Goal: Task Accomplishment & Management: Manage account settings

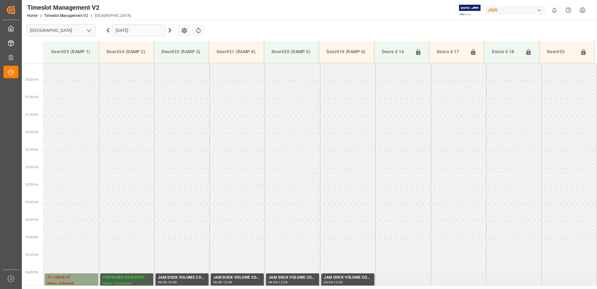
scroll to position [186, 0]
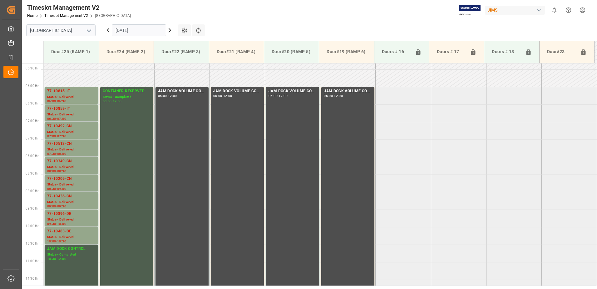
click at [148, 28] on input "[DATE]" at bounding box center [139, 30] width 54 height 12
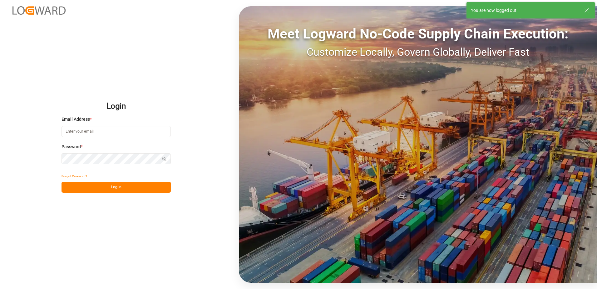
click at [98, 130] on input at bounding box center [116, 131] width 109 height 11
type input "[PERSON_NAME][EMAIL_ADDRESS][DOMAIN_NAME]"
click at [61, 157] on div "Login Email Address * [EMAIL_ADDRESS][DOMAIN_NAME] Password * Show password For…" at bounding box center [298, 144] width 597 height 289
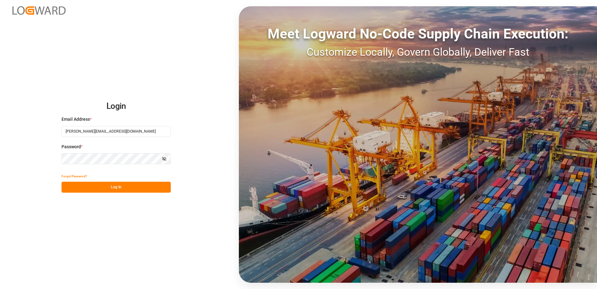
click at [49, 158] on div "Login Email Address * [EMAIL_ADDRESS][DOMAIN_NAME] Password * Show password For…" at bounding box center [298, 144] width 597 height 289
click at [70, 186] on button "Log In" at bounding box center [116, 187] width 109 height 11
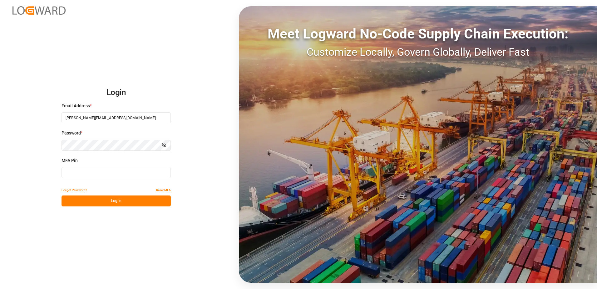
click at [82, 172] on input at bounding box center [116, 172] width 109 height 11
type input "399110"
click at [103, 202] on button "Log In" at bounding box center [116, 200] width 109 height 11
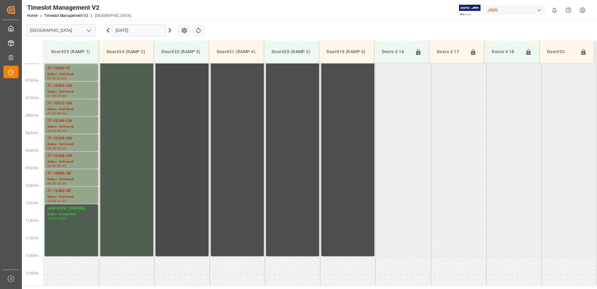
scroll to position [260, 0]
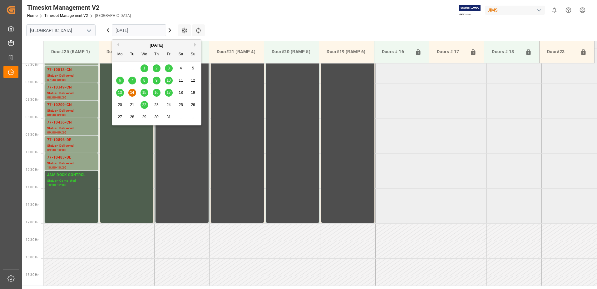
click at [152, 30] on input "[DATE]" at bounding box center [139, 30] width 54 height 12
click at [145, 92] on span "15" at bounding box center [144, 92] width 4 height 4
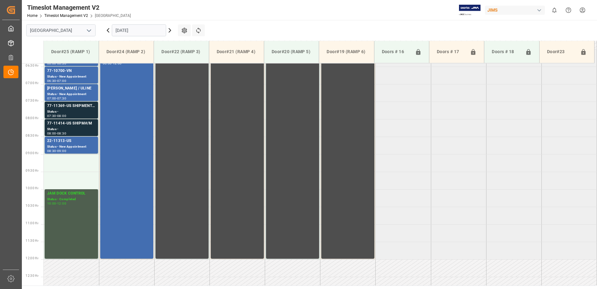
scroll to position [221, 0]
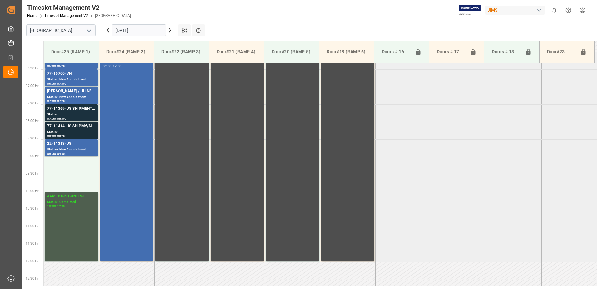
click at [72, 129] on div "77-11414-US SHIPM#/M" at bounding box center [71, 126] width 48 height 6
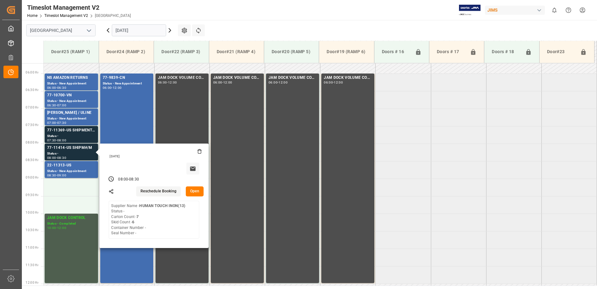
scroll to position [190, 0]
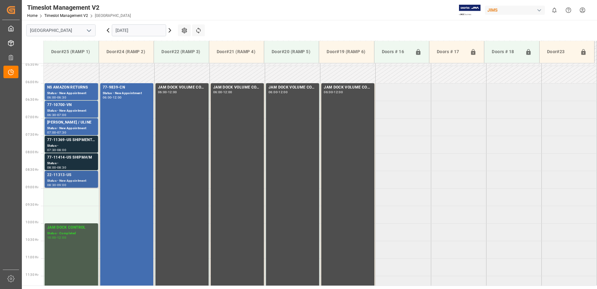
click at [79, 179] on div "Status - New Appointment" at bounding box center [71, 180] width 48 height 5
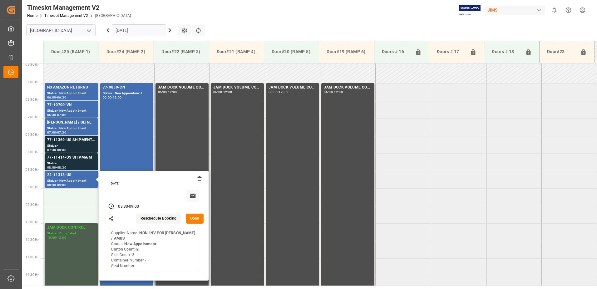
click at [198, 218] on button "Open" at bounding box center [195, 218] width 18 height 10
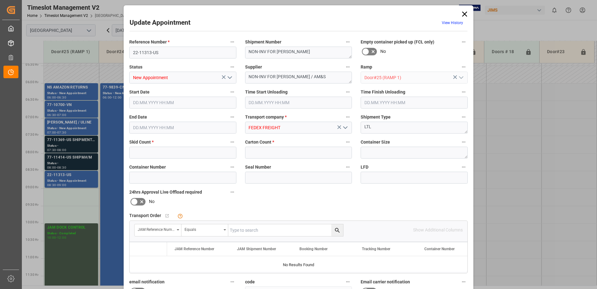
type input "2"
type input "[DATE] 08:30"
type input "[DATE] 09:00"
type input "[DATE] 15:43"
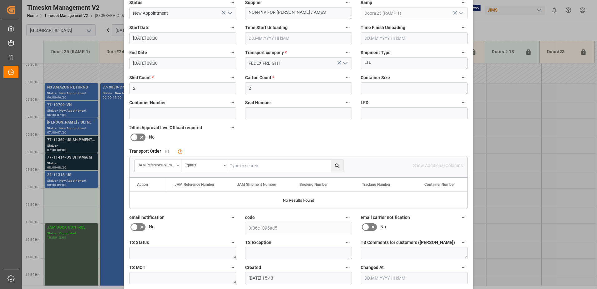
scroll to position [0, 0]
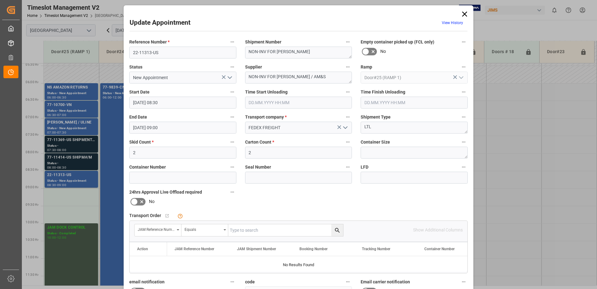
click at [463, 15] on icon at bounding box center [465, 14] width 9 height 9
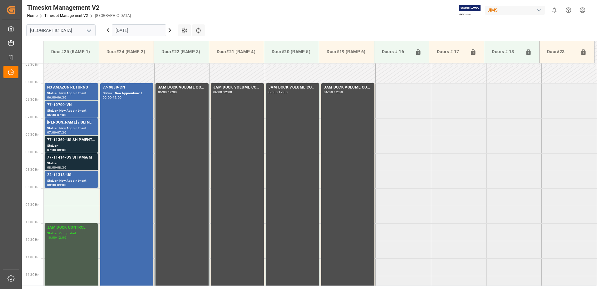
click at [66, 159] on div "77-11414-US SHIPM#/M" at bounding box center [71, 157] width 48 height 6
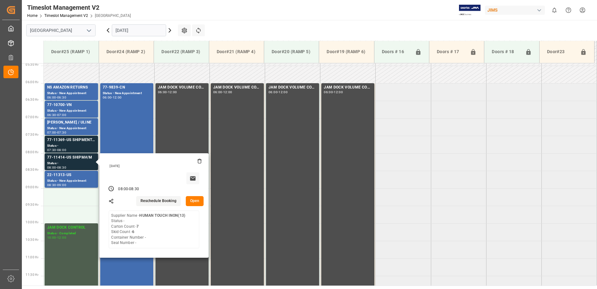
click at [197, 198] on button "Open" at bounding box center [195, 201] width 18 height 10
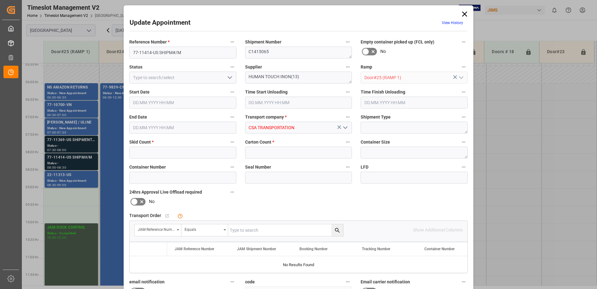
type input "6"
type input "7"
type input "[DATE] 08:00"
type input "[DATE] 08:30"
type input "[DATE] 14:46"
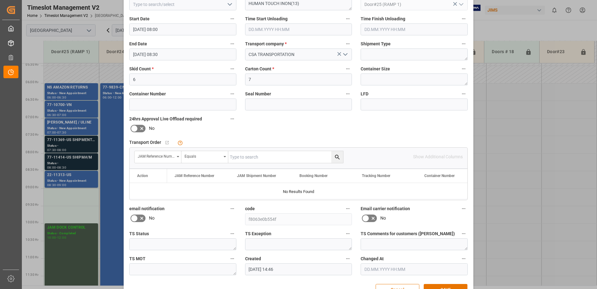
scroll to position [91, 0]
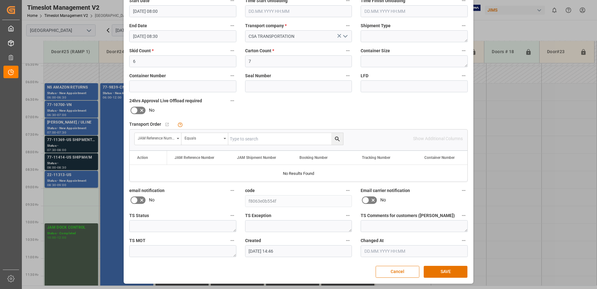
click at [264, 139] on input "text" at bounding box center [285, 139] width 115 height 12
type input "77-11414-us"
click at [336, 139] on icon "search button" at bounding box center [337, 139] width 7 height 7
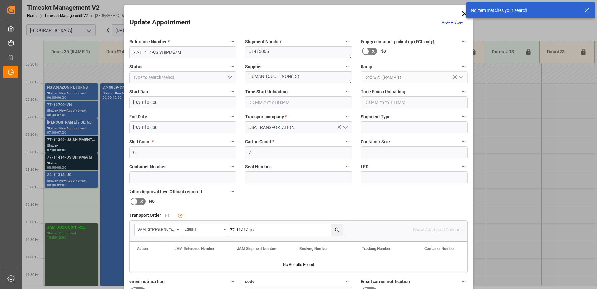
scroll to position [0, 0]
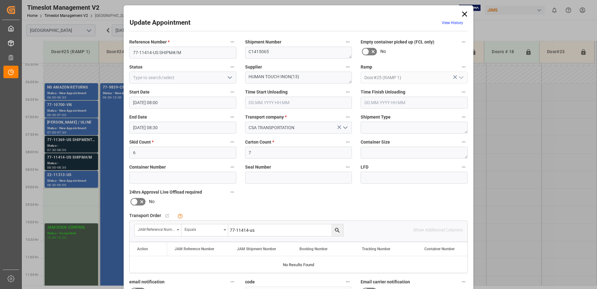
click at [464, 14] on icon at bounding box center [464, 14] width 5 height 5
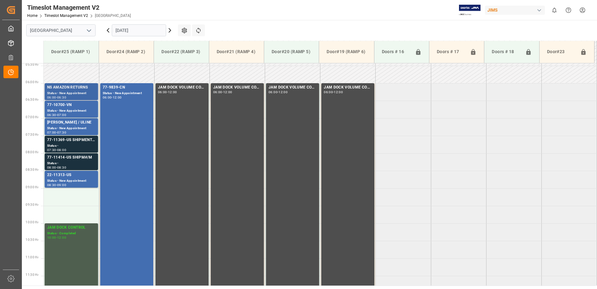
click at [74, 91] on div "Status - New Appointment" at bounding box center [71, 93] width 48 height 5
click at [76, 105] on div "77-10700-VN" at bounding box center [71, 105] width 48 height 6
click at [74, 126] on div "Status - New Appointment" at bounding box center [71, 128] width 48 height 5
click at [77, 145] on div "Status -" at bounding box center [71, 145] width 48 height 5
click at [76, 157] on div "77-11414-US SHIPM#/M" at bounding box center [71, 157] width 48 height 6
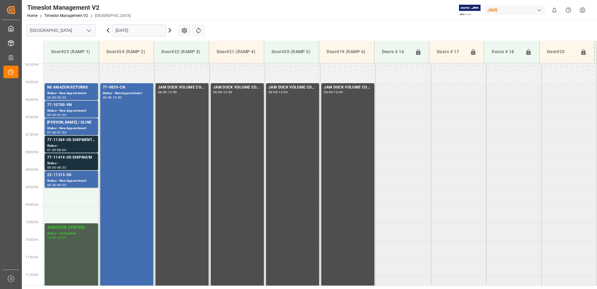
click at [76, 175] on div "22-11313-US" at bounding box center [71, 175] width 48 height 6
click at [190, 9] on div "Timeslot Management V2 Home Timeslot Management V2 Montreal JIMS 0 Notification…" at bounding box center [307, 10] width 580 height 20
click at [169, 30] on icon at bounding box center [169, 30] width 7 height 7
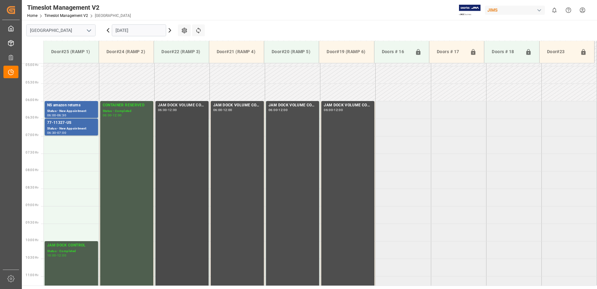
scroll to position [166, 0]
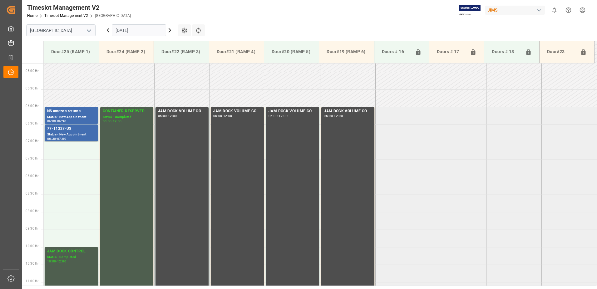
click at [169, 30] on icon at bounding box center [169, 30] width 7 height 7
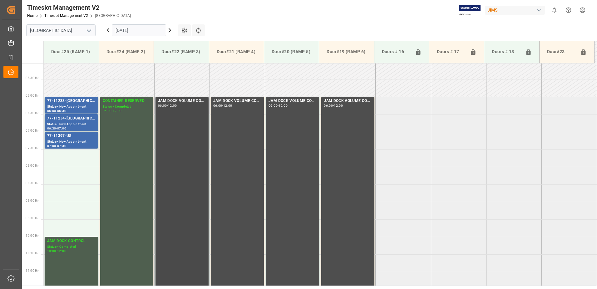
scroll to position [196, 0]
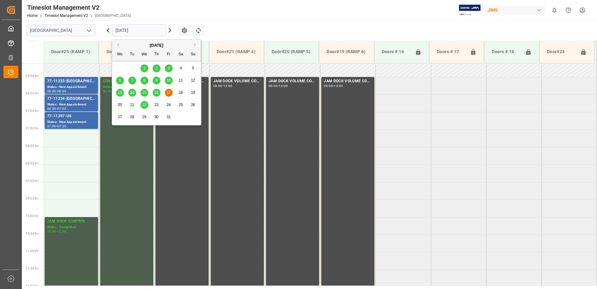
click at [147, 31] on input "[DATE]" at bounding box center [139, 30] width 54 height 12
click at [146, 94] on span "15" at bounding box center [144, 92] width 4 height 4
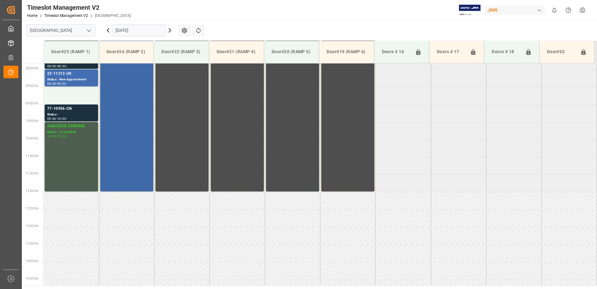
scroll to position [260, 0]
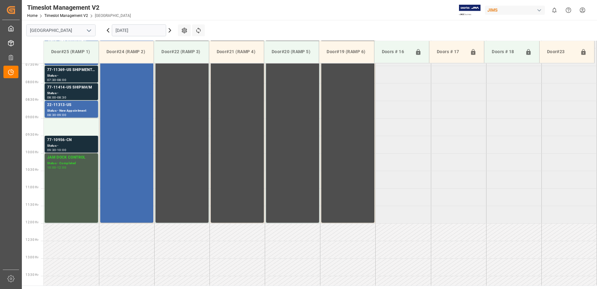
click at [66, 144] on div "Status -" at bounding box center [71, 145] width 48 height 5
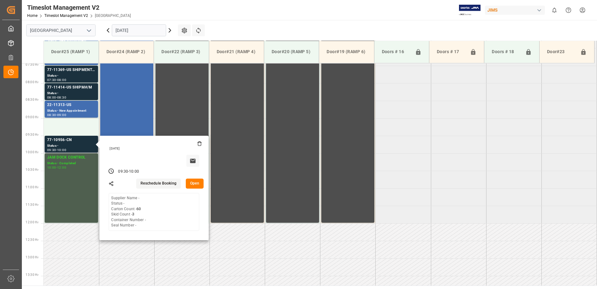
click at [193, 184] on button "Open" at bounding box center [195, 183] width 18 height 10
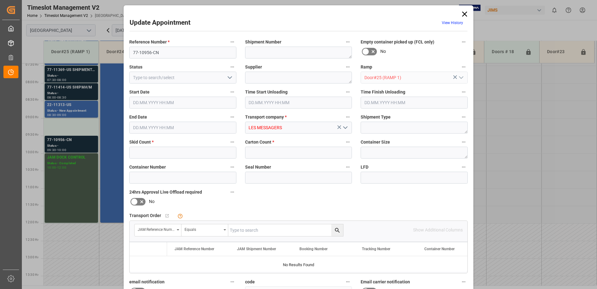
type input "3"
type input "60"
type input "[DATE] 09:30"
type input "[DATE] 10:00"
type input "[DATE] 17:20"
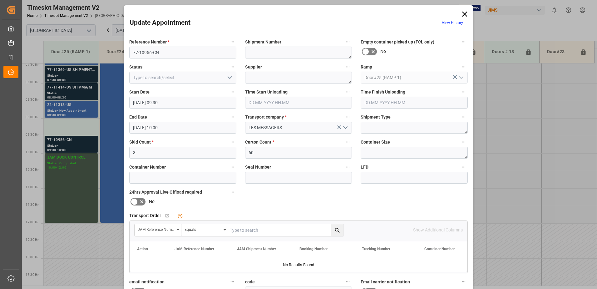
click at [181, 103] on input "[DATE] 09:30" at bounding box center [182, 103] width 107 height 12
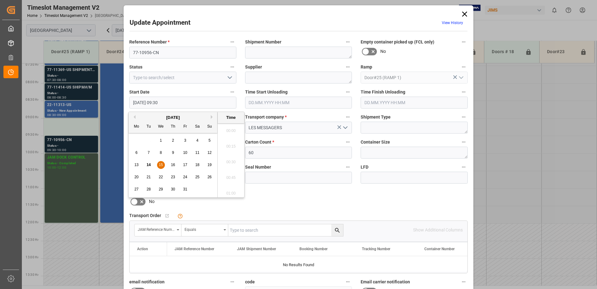
scroll to position [565, 0]
click at [162, 164] on span "15" at bounding box center [161, 164] width 4 height 4
click at [230, 127] on li "09:00" at bounding box center [231, 129] width 27 height 16
type input "[DATE] 09:00"
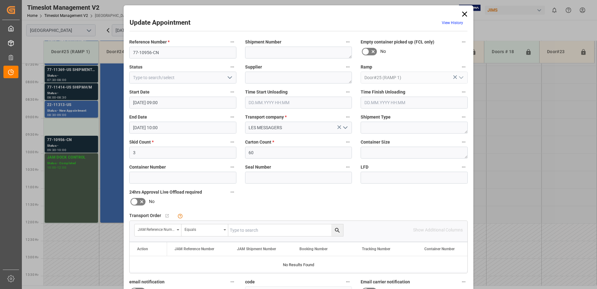
click at [175, 130] on input "[DATE] 10:00" at bounding box center [182, 128] width 107 height 12
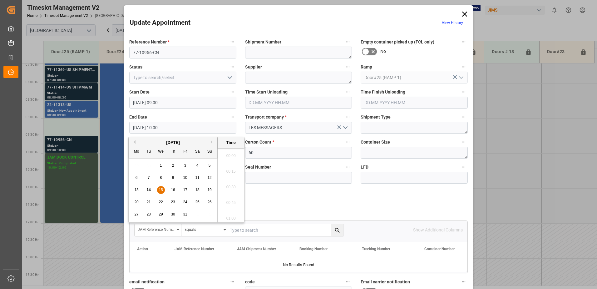
scroll to position [596, 0]
click at [162, 189] on span "15" at bounding box center [161, 189] width 4 height 4
click at [230, 152] on li "09:30" at bounding box center [231, 154] width 27 height 16
type input "[DATE] 09:30"
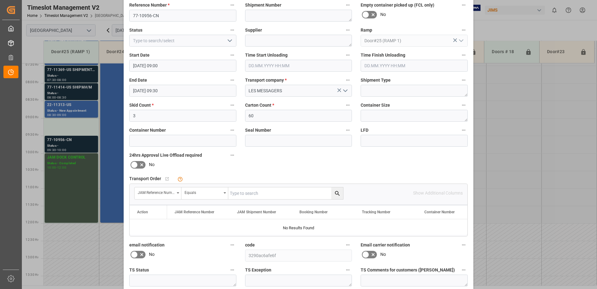
scroll to position [91, 0]
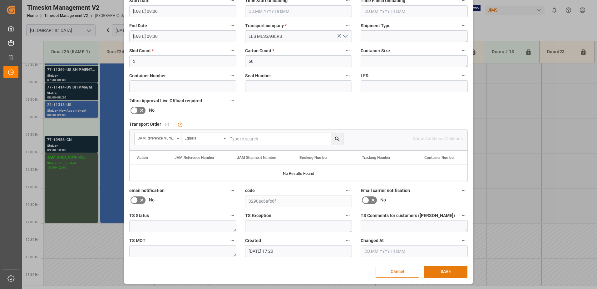
click at [448, 272] on button "SAVE" at bounding box center [446, 272] width 44 height 12
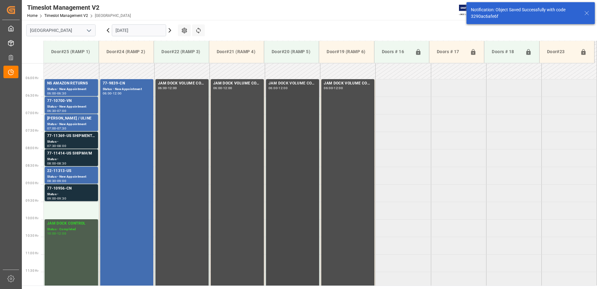
scroll to position [182, 0]
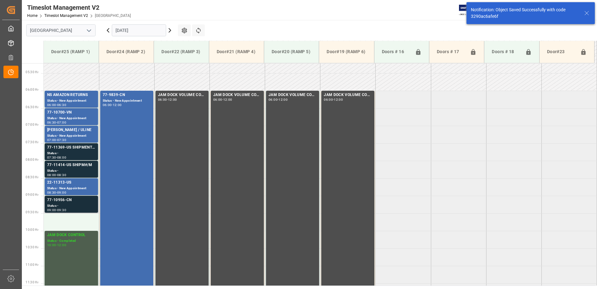
click at [73, 200] on div "77-10956-CN" at bounding box center [71, 200] width 48 height 6
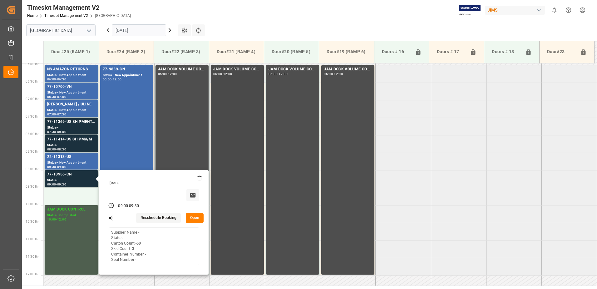
scroll to position [245, 0]
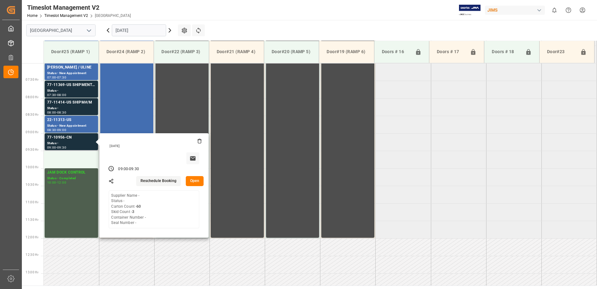
click at [192, 180] on button "Open" at bounding box center [195, 181] width 18 height 10
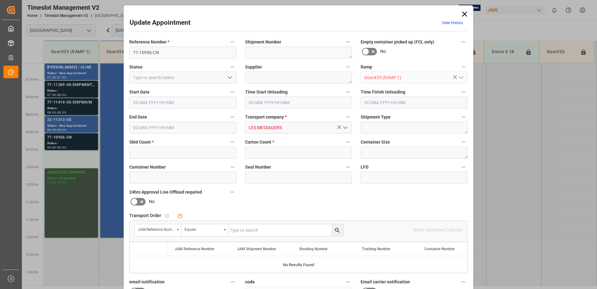
type input "3"
type input "60"
type input "[DATE] 09:00"
type input "[DATE] 09:30"
type input "[DATE] 17:20"
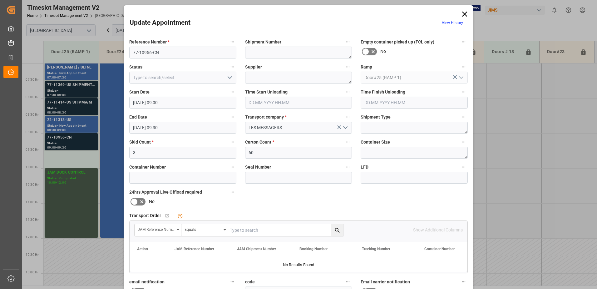
click at [236, 229] on input "text" at bounding box center [285, 230] width 115 height 12
type input "77-10956-cn"
click at [335, 232] on icon "search button" at bounding box center [337, 230] width 7 height 7
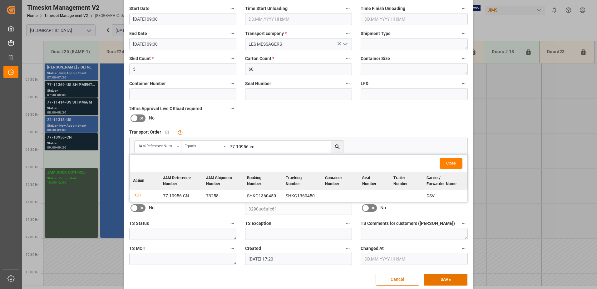
scroll to position [91, 0]
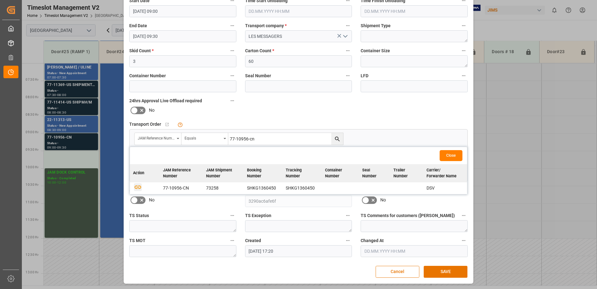
click at [135, 186] on icon "button" at bounding box center [138, 186] width 7 height 3
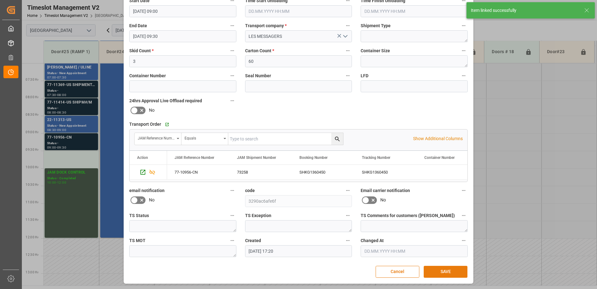
click at [449, 271] on button "SAVE" at bounding box center [446, 272] width 44 height 12
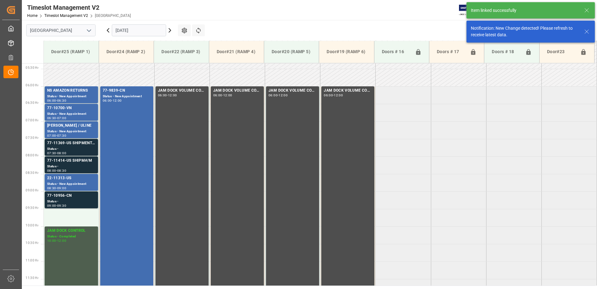
scroll to position [276, 0]
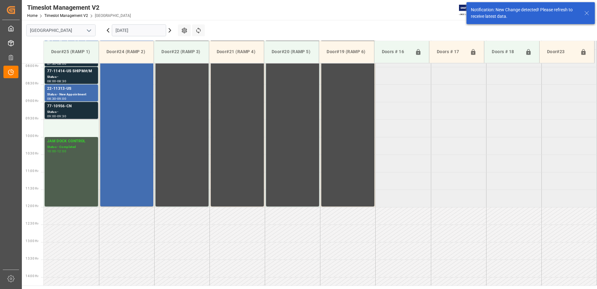
click at [69, 112] on div "Status -" at bounding box center [71, 111] width 48 height 5
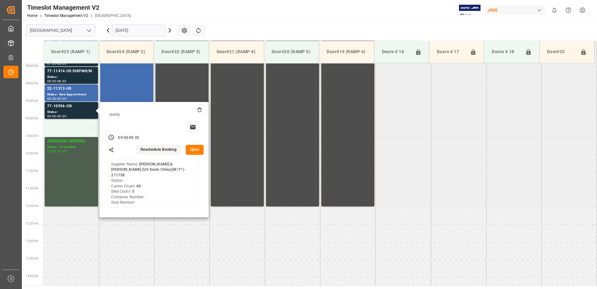
click at [197, 150] on button "Open" at bounding box center [195, 150] width 18 height 10
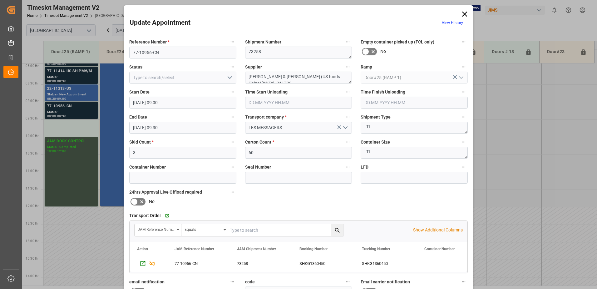
click at [229, 78] on icon "open menu" at bounding box center [229, 77] width 7 height 7
click at [173, 134] on div "New Appointment" at bounding box center [183, 134] width 107 height 14
type input "New Appointment"
drag, startPoint x: 341, startPoint y: 76, endPoint x: 276, endPoint y: 79, distance: 65.1
click at [276, 79] on textarea "[PERSON_NAME] & [PERSON_NAME] (US funds China)(W/T*)- 211738" at bounding box center [298, 78] width 107 height 12
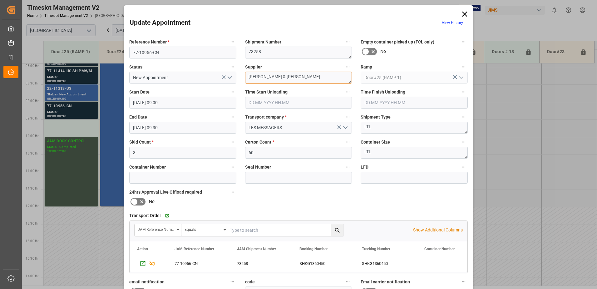
click at [276, 77] on textarea "[PERSON_NAME] & [PERSON_NAME]" at bounding box center [298, 78] width 107 height 12
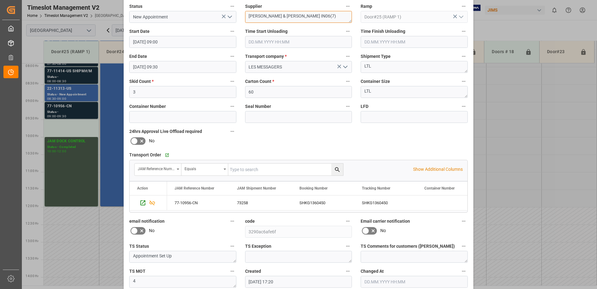
scroll to position [91, 0]
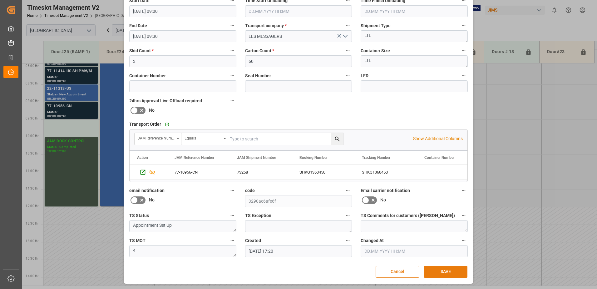
type textarea "[PERSON_NAME] & [PERSON_NAME] IN06(7)"
click at [440, 271] on button "SAVE" at bounding box center [446, 272] width 44 height 12
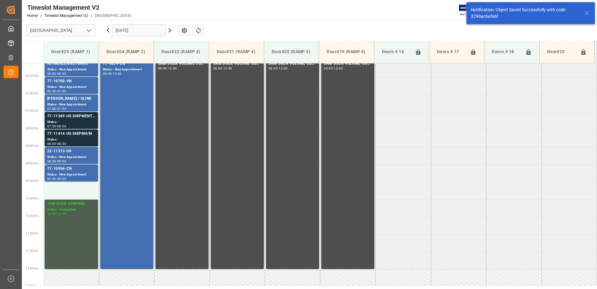
scroll to position [182, 0]
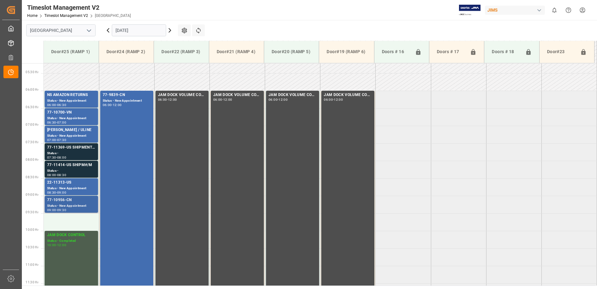
click at [63, 203] on div "Status - New Appointment" at bounding box center [71, 205] width 48 height 5
click at [242, 25] on main "[GEOGRAPHIC_DATA] [DATE] Settings Refresh Time Slots Door#25 (RAMP 1) Door#24 (…" at bounding box center [309, 152] width 574 height 265
click at [94, 31] on input "[GEOGRAPHIC_DATA]" at bounding box center [60, 30] width 69 height 12
click at [167, 13] on div "Timeslot Management V2 Home Timeslot Management V2 Montreal JIMS 0 Notification…" at bounding box center [307, 10] width 580 height 20
click at [157, 32] on input "[DATE]" at bounding box center [139, 30] width 54 height 12
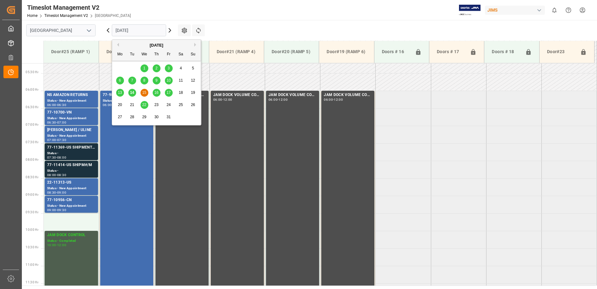
click at [133, 92] on span "14" at bounding box center [132, 92] width 4 height 4
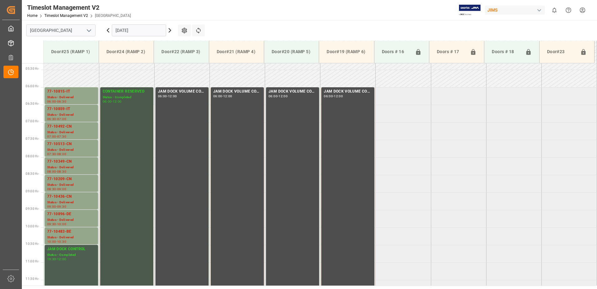
scroll to position [186, 0]
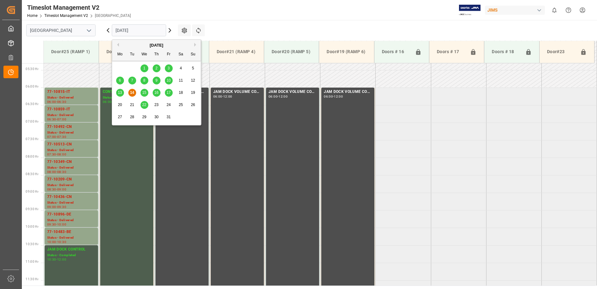
click at [152, 30] on input "[DATE]" at bounding box center [139, 30] width 54 height 12
click at [144, 92] on span "15" at bounding box center [144, 92] width 4 height 4
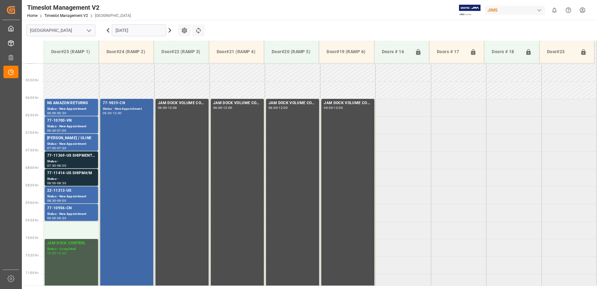
scroll to position [170, 0]
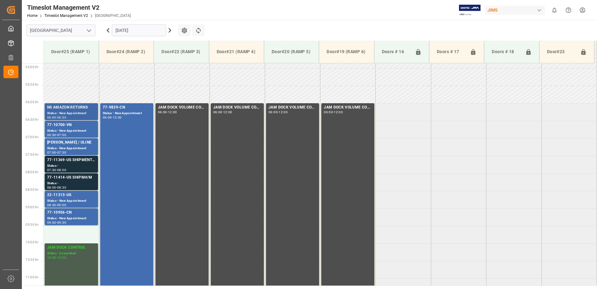
click at [69, 109] on div "NS AMAZON RETURNS" at bounding box center [71, 107] width 48 height 6
click at [65, 126] on div "77-10700-VN" at bounding box center [71, 125] width 48 height 6
click at [75, 145] on div "[PERSON_NAME] / ULINE" at bounding box center [71, 142] width 48 height 6
click at [75, 162] on div "77-11369-US SHIPMENT#/M" at bounding box center [71, 160] width 48 height 6
click at [76, 179] on div "77-11414-US SHIPM#/M" at bounding box center [71, 177] width 48 height 6
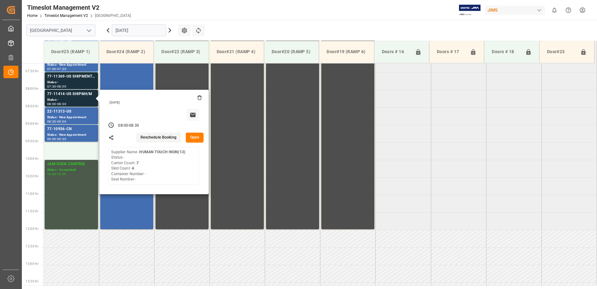
scroll to position [264, 0]
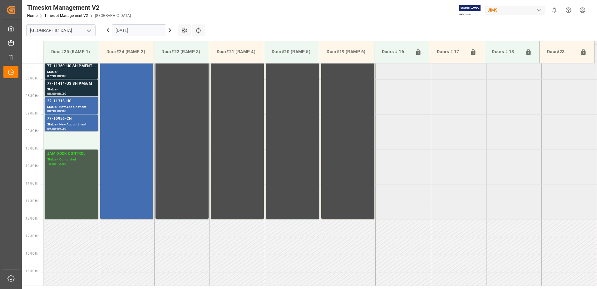
click at [72, 103] on div "22-11313-US" at bounding box center [71, 101] width 48 height 6
click at [77, 122] on div "Status - New Appointment" at bounding box center [71, 124] width 48 height 5
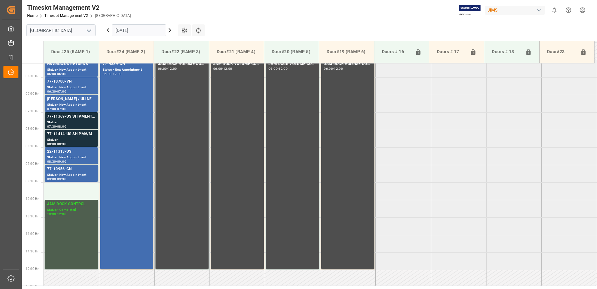
scroll to position [201, 0]
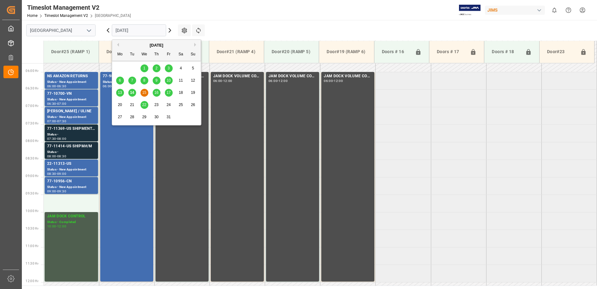
click at [145, 30] on input "[DATE]" at bounding box center [139, 30] width 54 height 12
click at [157, 92] on span "16" at bounding box center [156, 92] width 4 height 4
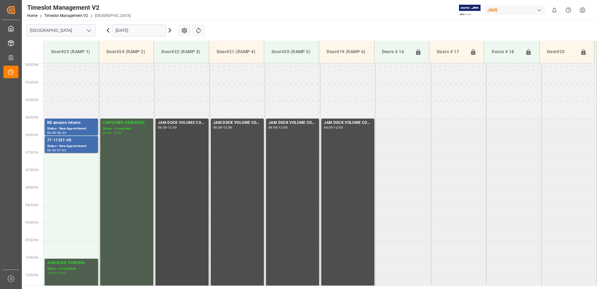
scroll to position [154, 0]
click at [74, 143] on div "77-11327-US" at bounding box center [71, 140] width 48 height 6
click at [144, 31] on input "[DATE]" at bounding box center [139, 30] width 54 height 12
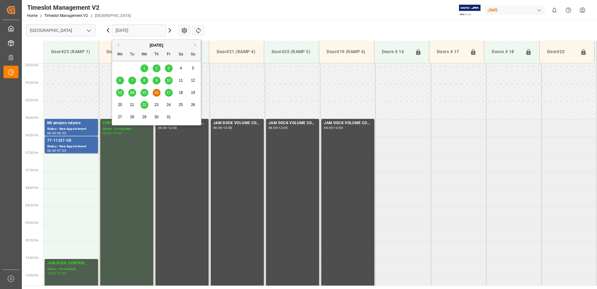
click at [168, 92] on span "17" at bounding box center [169, 92] width 4 height 4
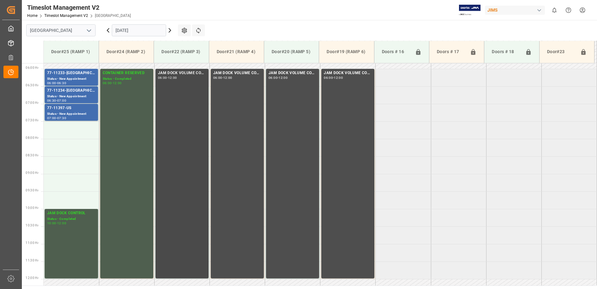
scroll to position [201, 0]
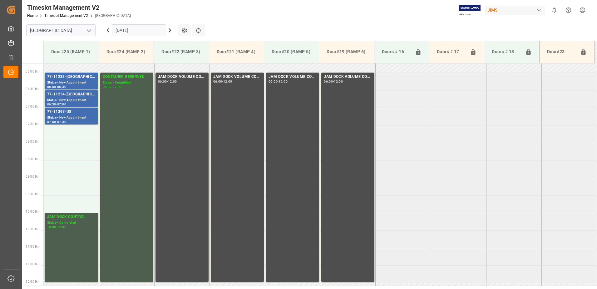
click at [146, 31] on input "[DATE]" at bounding box center [139, 30] width 54 height 12
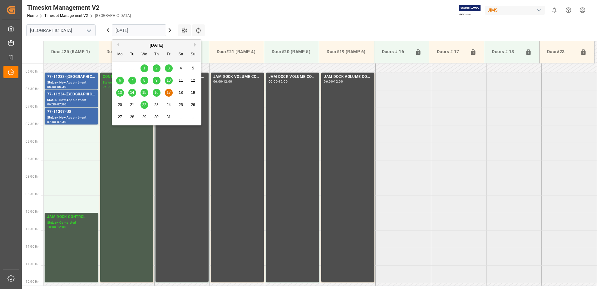
click at [145, 94] on span "15" at bounding box center [144, 92] width 4 height 4
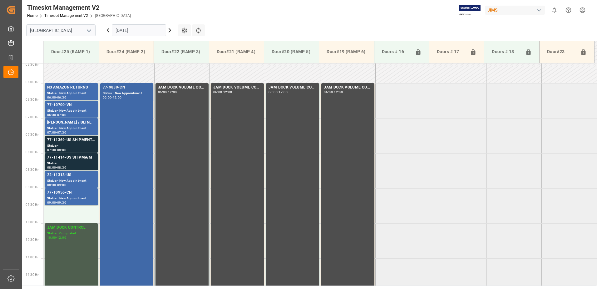
scroll to position [201, 0]
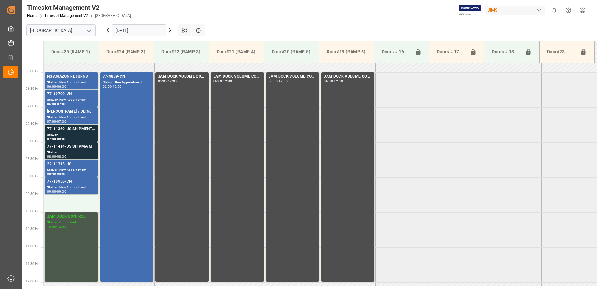
click at [66, 243] on div "JAM DOCK CONTROL Status - Completed 10:00 - 12:00" at bounding box center [71, 246] width 48 height 67
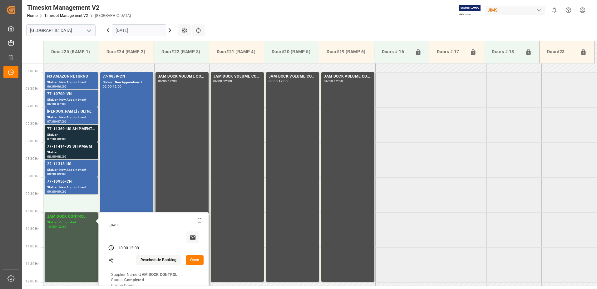
click at [195, 259] on button "Open" at bounding box center [195, 260] width 18 height 10
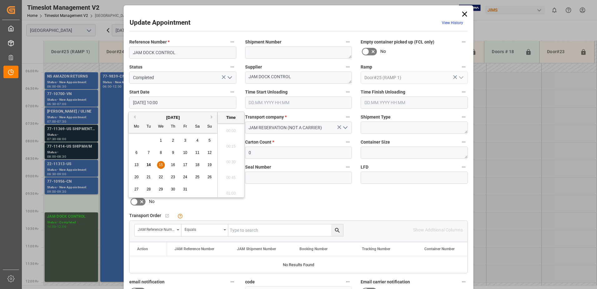
click at [179, 102] on input "[DATE] 10:00" at bounding box center [182, 103] width 107 height 12
click at [161, 164] on span "15" at bounding box center [161, 164] width 4 height 4
click at [232, 127] on li "09:30" at bounding box center [231, 129] width 27 height 16
type input "[DATE] 09:30"
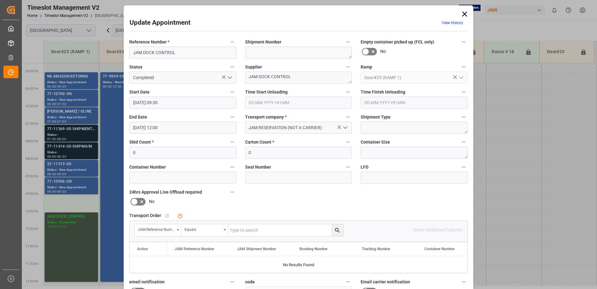
scroll to position [91, 0]
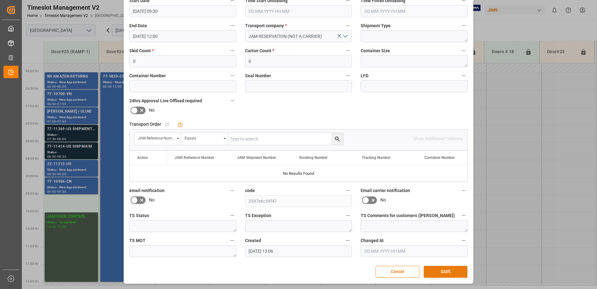
click at [444, 269] on button "SAVE" at bounding box center [446, 272] width 44 height 12
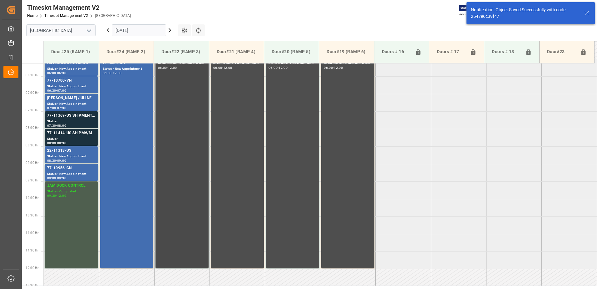
scroll to position [214, 0]
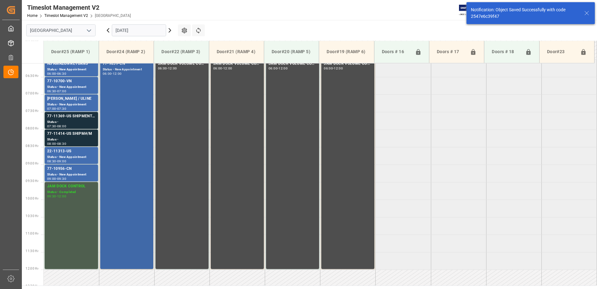
click at [105, 114] on div "77-9839-CN Status - New Appointment 06:00 - 12:00" at bounding box center [127, 164] width 48 height 207
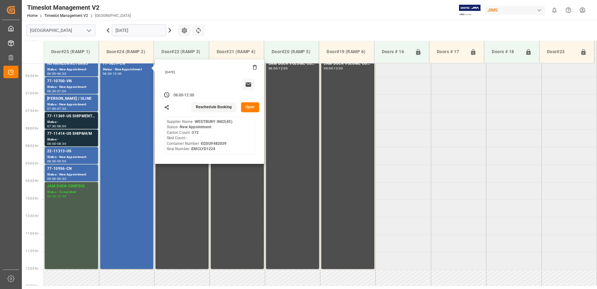
click at [248, 26] on main "[GEOGRAPHIC_DATA] [DATE] Settings Refresh Time Slots Door#25 (RAMP 1) Door#24 (…" at bounding box center [309, 152] width 574 height 265
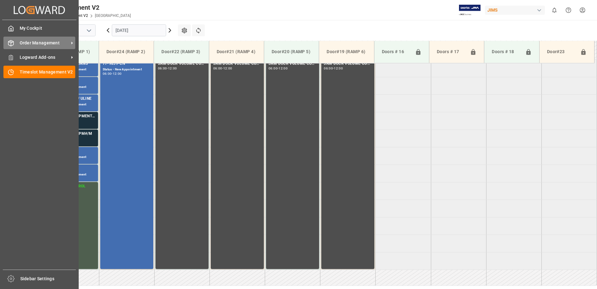
click at [20, 43] on span "Order Management" at bounding box center [44, 43] width 49 height 7
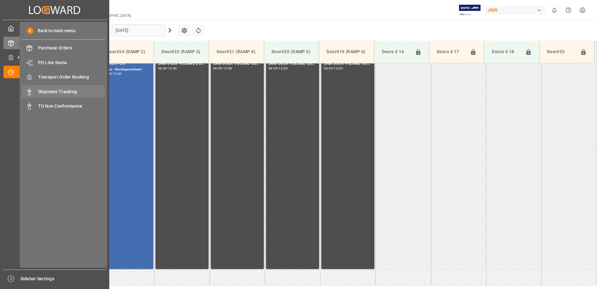
click at [55, 91] on span "Shipment Tracking" at bounding box center [71, 91] width 67 height 7
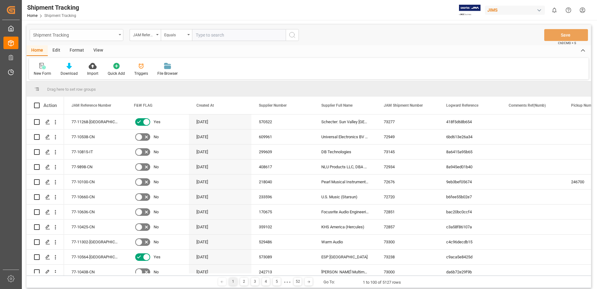
click at [121, 35] on div "Shipment Tracking" at bounding box center [77, 35] width 94 height 12
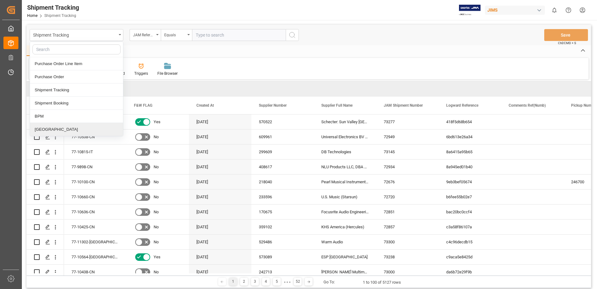
click at [40, 132] on div "[GEOGRAPHIC_DATA]" at bounding box center [76, 129] width 93 height 13
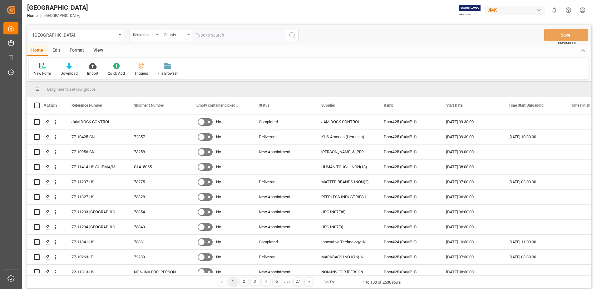
click at [99, 52] on div "View" at bounding box center [98, 50] width 19 height 11
click at [37, 70] on div "Default" at bounding box center [40, 69] width 22 height 14
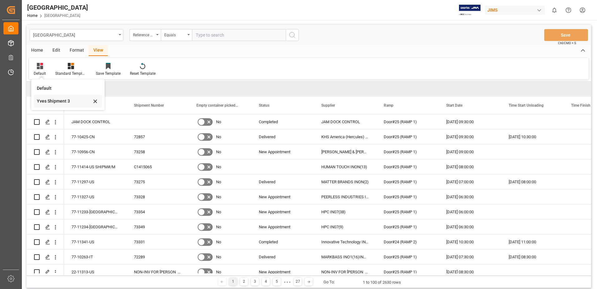
click at [50, 101] on div "Yves Shipment 3" at bounding box center [64, 101] width 55 height 7
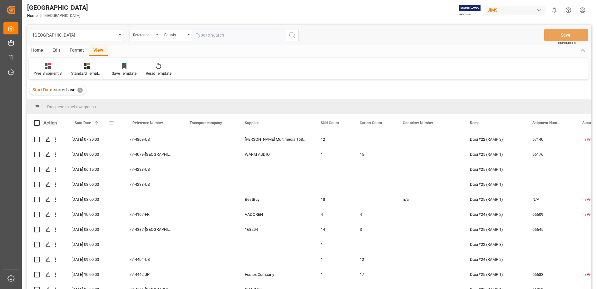
click at [110, 122] on span at bounding box center [112, 123] width 6 height 6
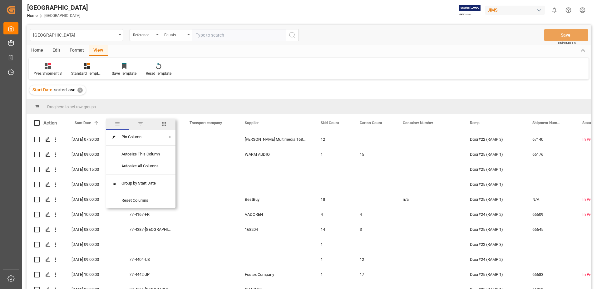
click at [142, 123] on span "filter" at bounding box center [141, 124] width 6 height 6
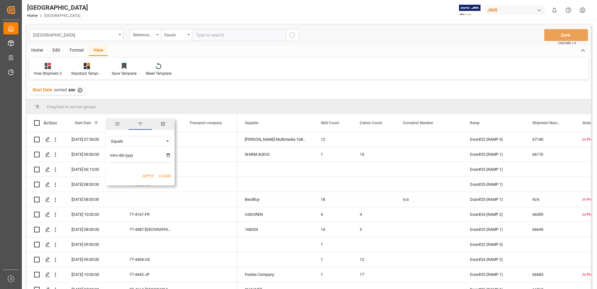
click at [168, 154] on input "date" at bounding box center [140, 156] width 61 height 12
type input "[DATE]"
click at [148, 176] on button "Apply" at bounding box center [148, 176] width 12 height 6
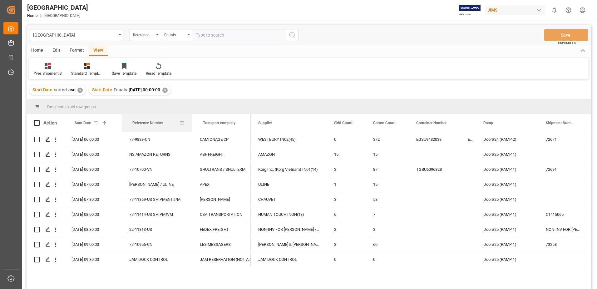
drag, startPoint x: 178, startPoint y: 123, endPoint x: 192, endPoint y: 127, distance: 14.0
click at [192, 127] on div at bounding box center [192, 122] width 2 height 17
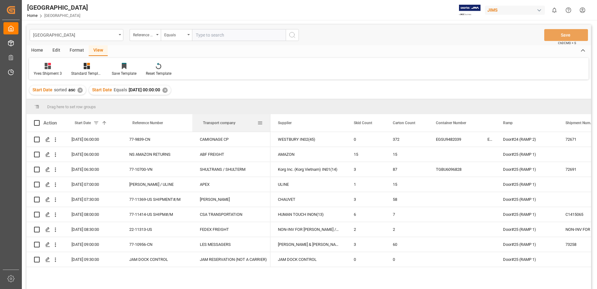
drag, startPoint x: 250, startPoint y: 123, endPoint x: 270, endPoint y: 130, distance: 20.8
click at [270, 130] on div at bounding box center [270, 122] width 2 height 17
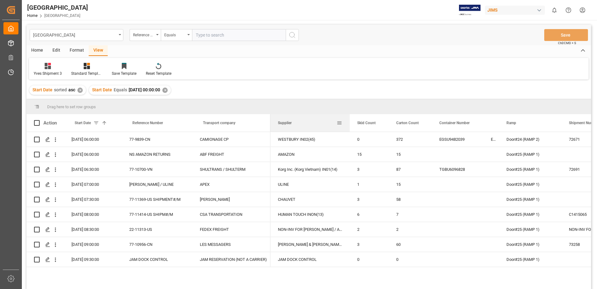
drag, startPoint x: 346, startPoint y: 122, endPoint x: 349, endPoint y: 123, distance: 3.5
click at [349, 123] on div at bounding box center [350, 122] width 2 height 17
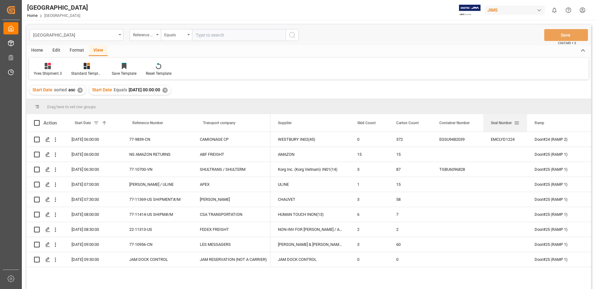
drag, startPoint x: 499, startPoint y: 122, endPoint x: 527, endPoint y: 123, distance: 28.1
click at [527, 123] on div at bounding box center [527, 122] width 2 height 17
click at [36, 123] on span at bounding box center [37, 123] width 6 height 6
click at [39, 120] on input "checkbox" at bounding box center [39, 120] width 0 height 0
checkbox input "true"
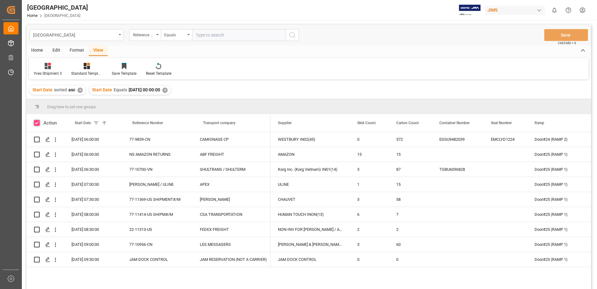
checkbox input "true"
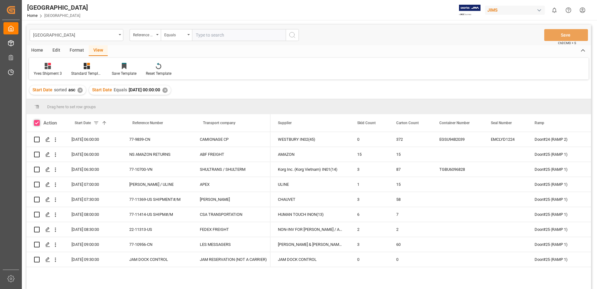
checkbox input "true"
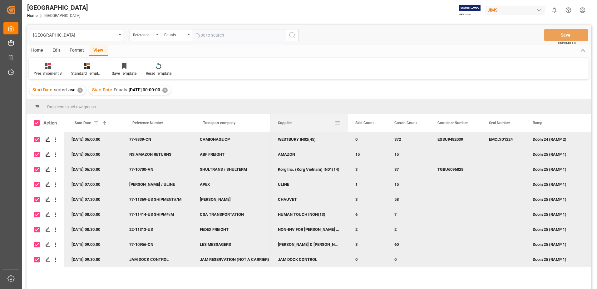
click at [347, 125] on div at bounding box center [348, 122] width 2 height 17
click at [348, 123] on div at bounding box center [349, 122] width 2 height 17
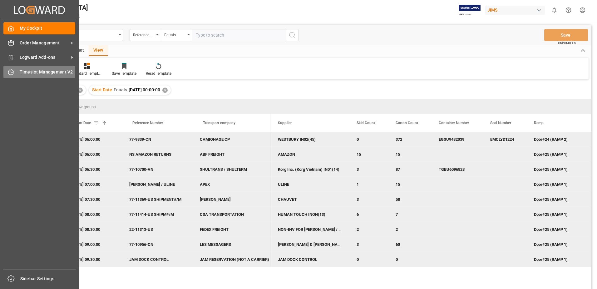
click at [13, 70] on icon at bounding box center [11, 72] width 6 height 6
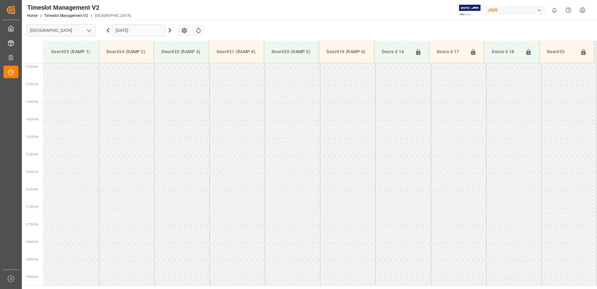
scroll to position [330, 0]
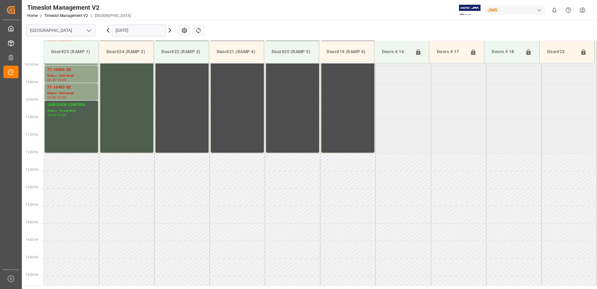
click at [169, 31] on icon at bounding box center [169, 30] width 7 height 7
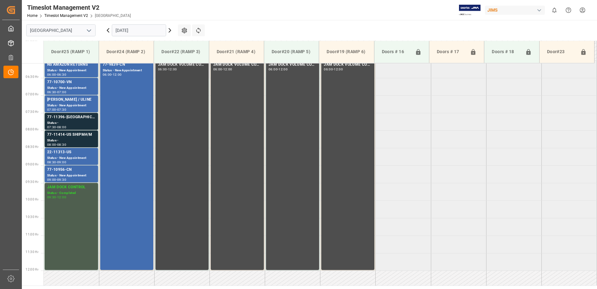
scroll to position [205, 0]
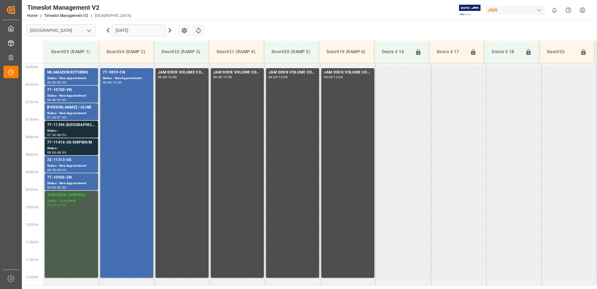
click at [64, 125] on div "77-11396-[GEOGRAPHIC_DATA]" at bounding box center [71, 125] width 48 height 6
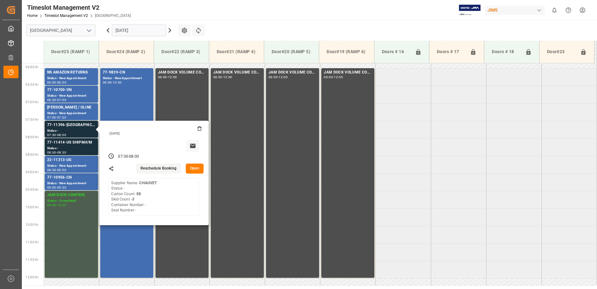
click at [195, 167] on button "Open" at bounding box center [195, 168] width 18 height 10
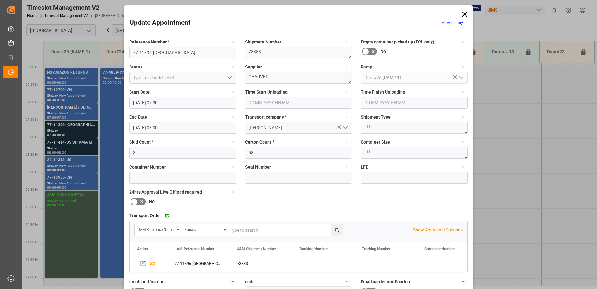
click at [256, 229] on input "text" at bounding box center [285, 230] width 115 height 12
type input "77-11396-[GEOGRAPHIC_DATA]"
click at [337, 230] on icon "search button" at bounding box center [337, 230] width 7 height 7
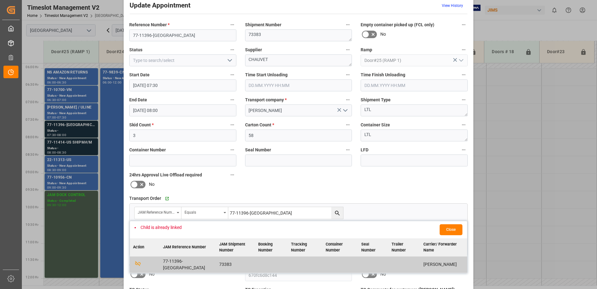
scroll to position [31, 0]
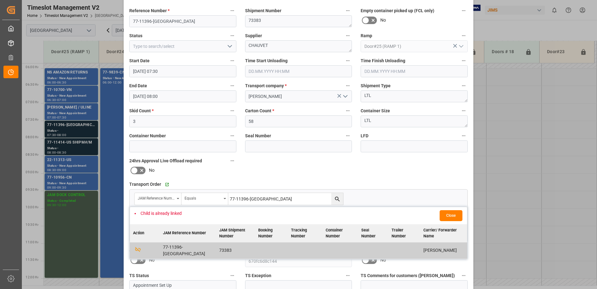
click at [450, 215] on button "Close" at bounding box center [451, 215] width 23 height 11
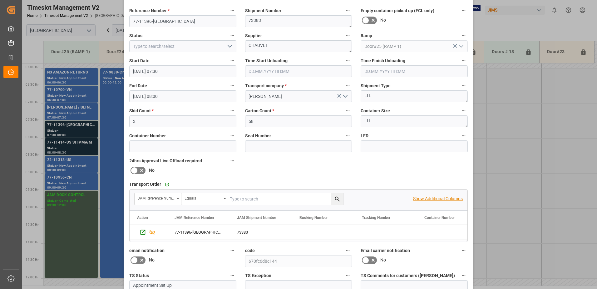
scroll to position [0, 0]
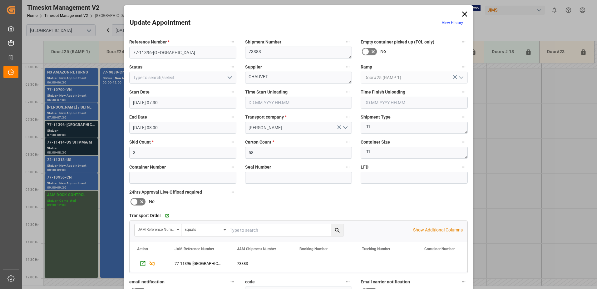
click at [230, 75] on icon "open menu" at bounding box center [229, 77] width 7 height 7
click at [180, 135] on div "New Appointment" at bounding box center [183, 134] width 107 height 14
type input "New Appointment"
click at [464, 14] on icon at bounding box center [464, 14] width 5 height 5
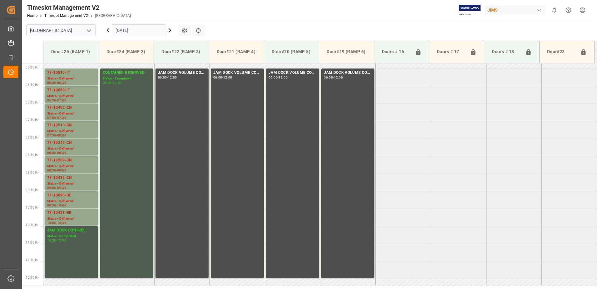
scroll to position [205, 0]
click at [170, 29] on icon at bounding box center [170, 30] width 2 height 4
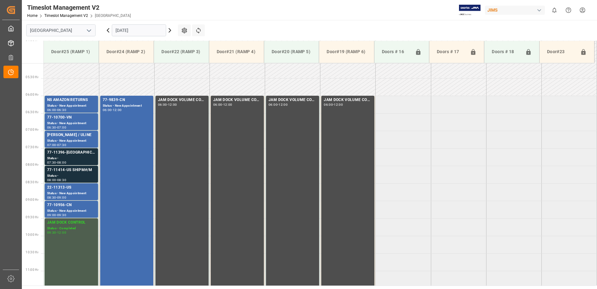
scroll to position [174, 0]
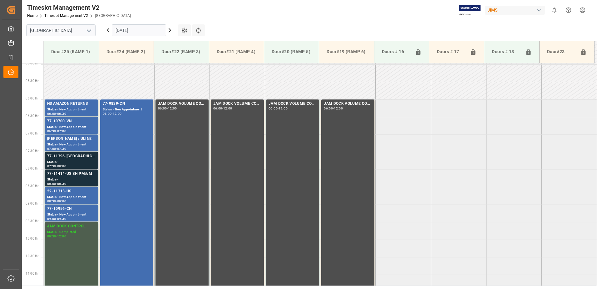
click at [68, 158] on div "77-11396-[GEOGRAPHIC_DATA]" at bounding box center [71, 156] width 48 height 6
click at [63, 157] on div "77-11396-[GEOGRAPHIC_DATA]" at bounding box center [71, 156] width 48 height 6
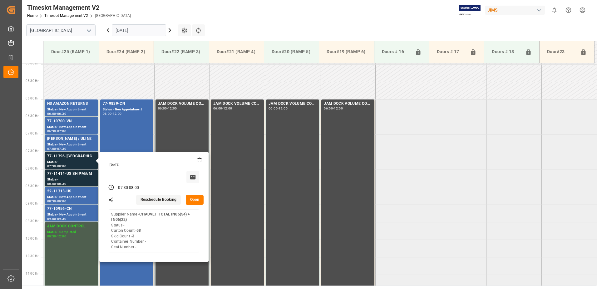
click at [195, 199] on button "Open" at bounding box center [195, 200] width 18 height 10
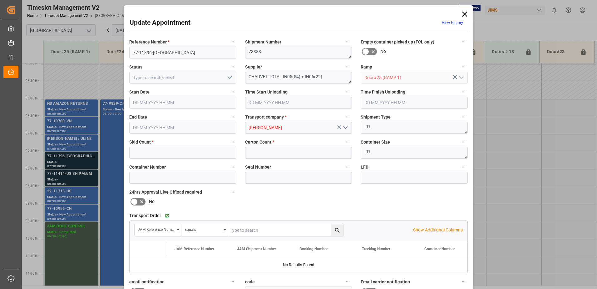
type input "3"
type input "58"
type input "[DATE] 07:30"
type input "[DATE] 08:00"
type input "[DATE] 12:43"
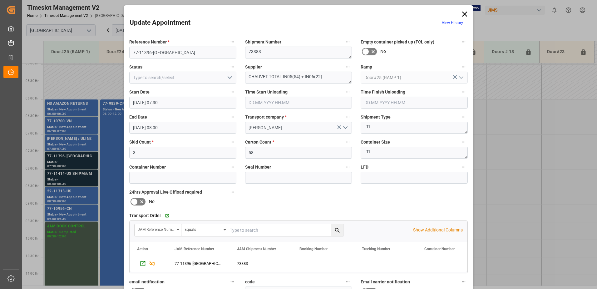
click at [229, 77] on icon "open menu" at bounding box center [229, 77] width 7 height 7
click at [188, 137] on div "New Appointment" at bounding box center [183, 134] width 107 height 14
type input "New Appointment"
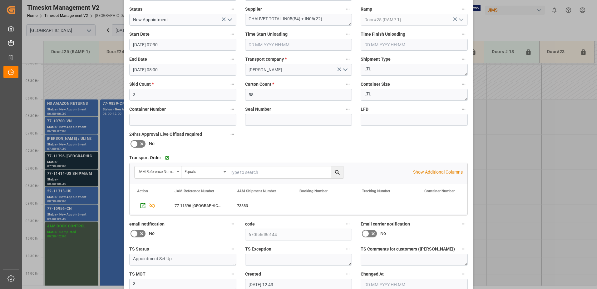
scroll to position [91, 0]
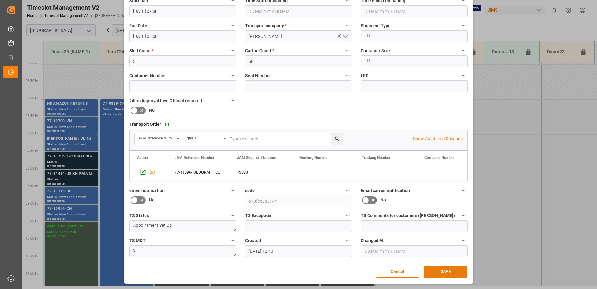
click at [436, 272] on button "SAVE" at bounding box center [446, 272] width 44 height 12
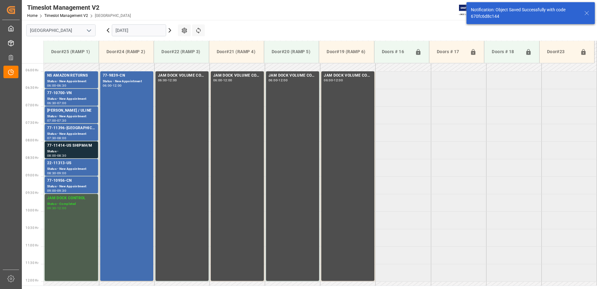
scroll to position [206, 0]
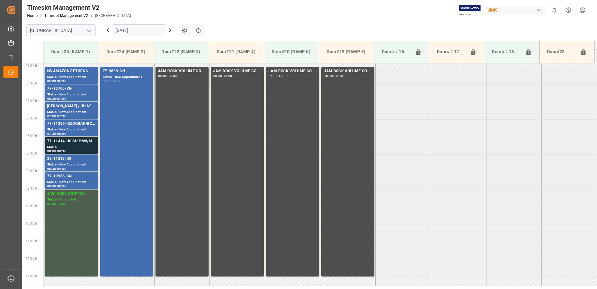
click at [583, 11] on html "Created by potrace 1.15, written by Peter Selinger 2001-2017 Created by potrace…" at bounding box center [298, 144] width 597 height 289
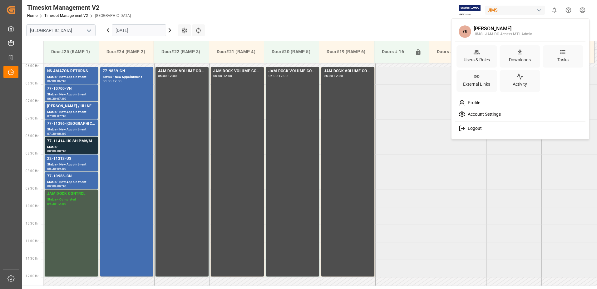
click at [476, 127] on span "Logout" at bounding box center [474, 129] width 17 height 6
